Goal: Go to known website: Access a specific website the user already knows

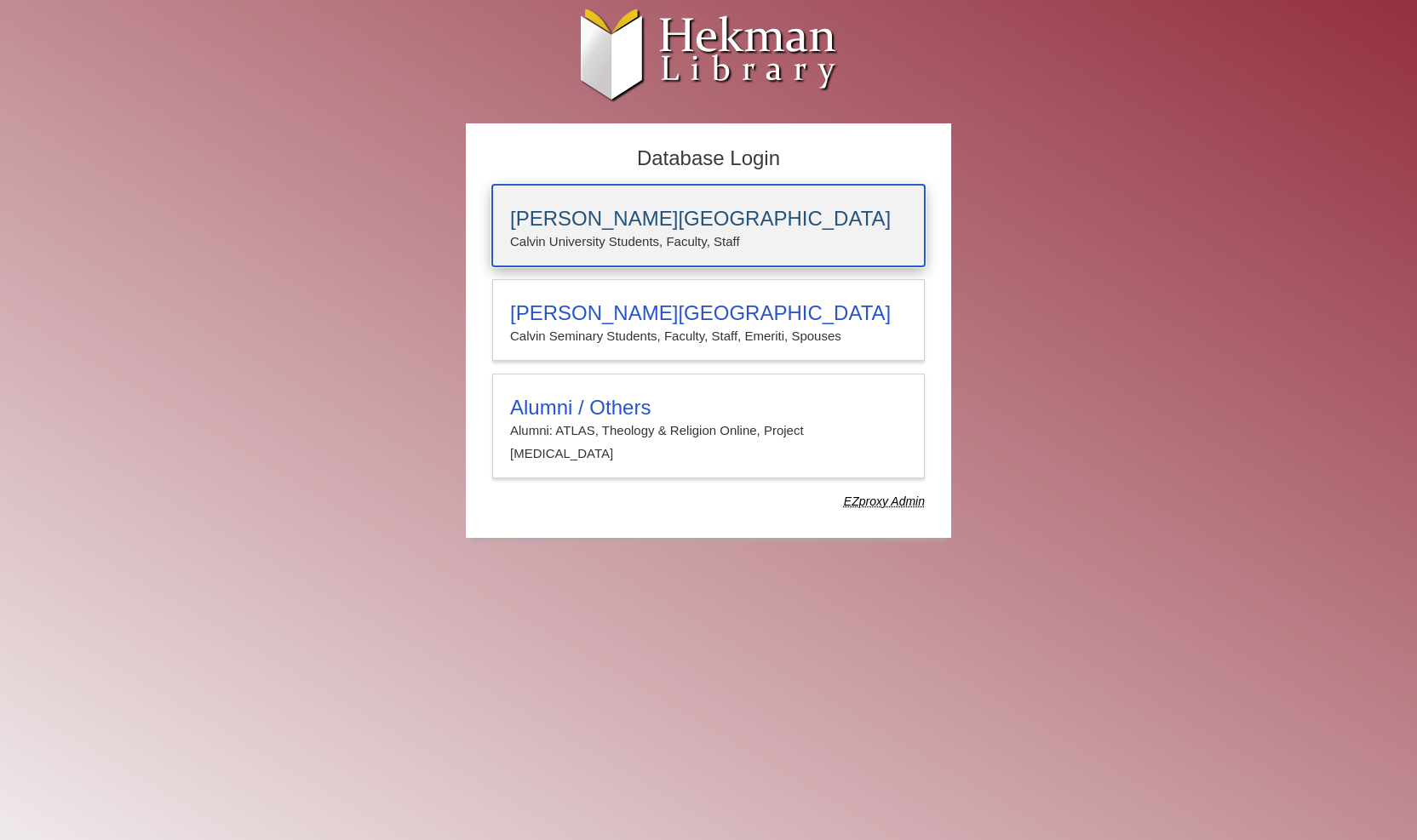
click at [848, 241] on p "Calvin University Students, Faculty, Staff" at bounding box center [708, 242] width 397 height 22
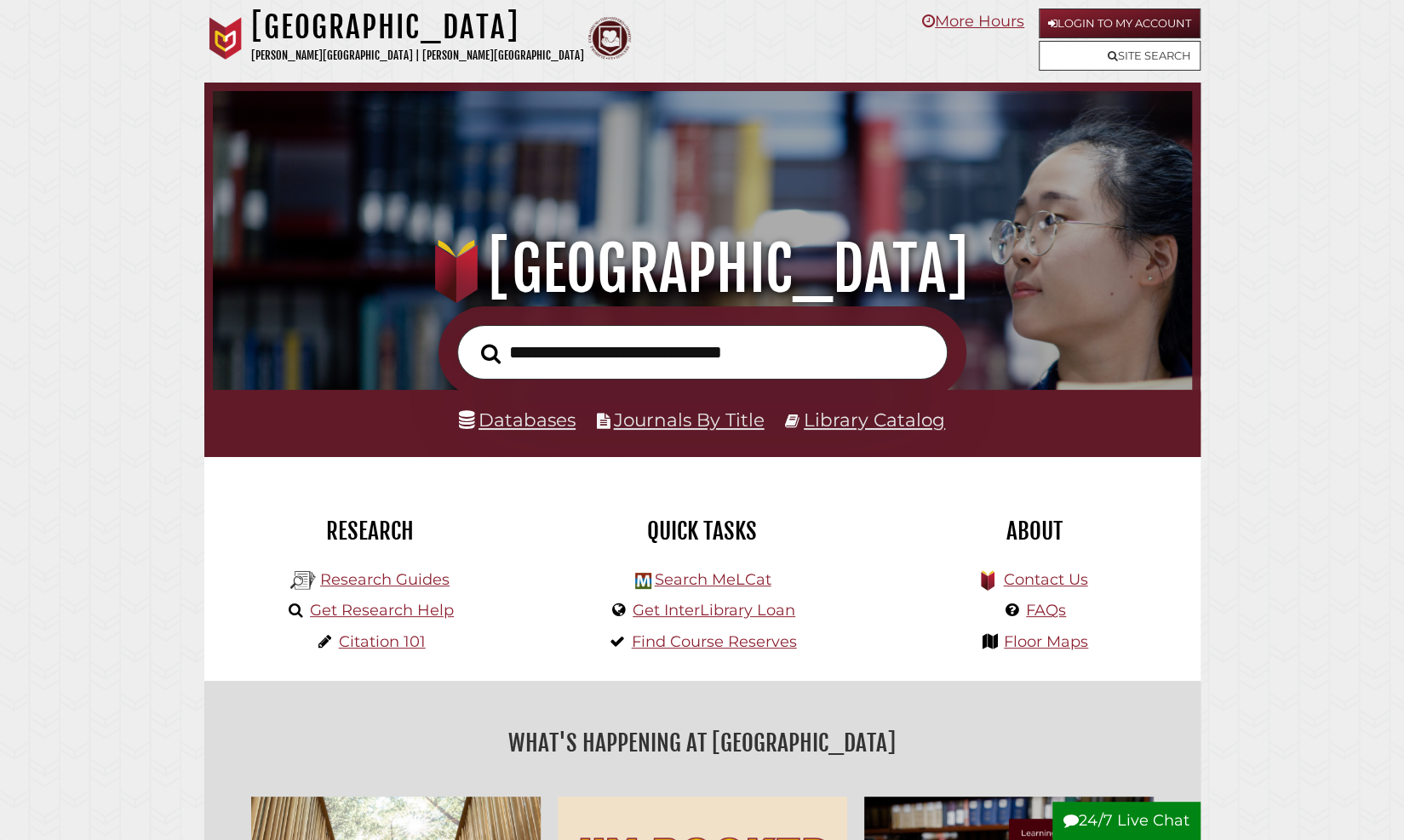
scroll to position [323, 971]
